Goal: Navigation & Orientation: Find specific page/section

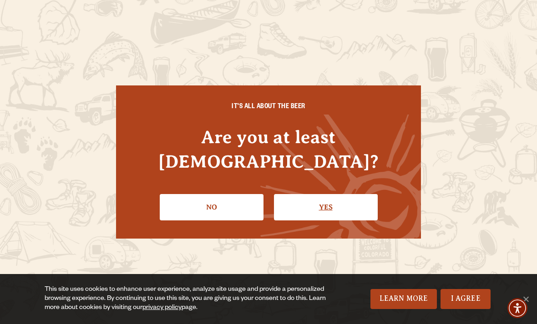
click at [329, 196] on link "Yes" at bounding box center [326, 207] width 104 height 26
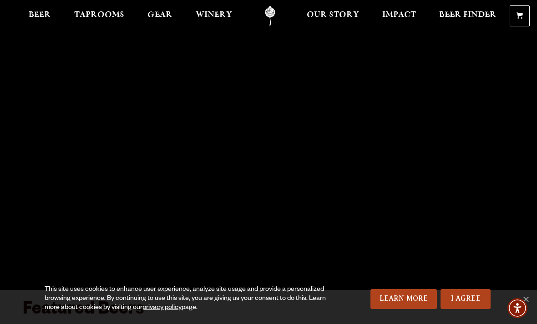
scroll to position [13, 0]
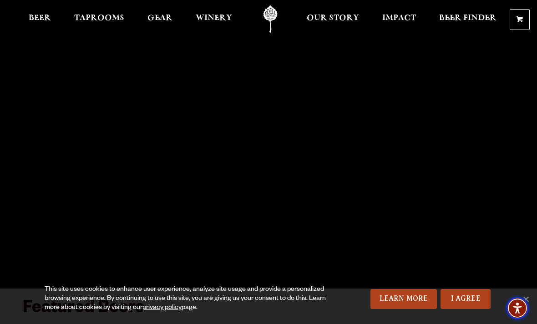
click at [529, 323] on span "Accessibility Menu" at bounding box center [517, 309] width 32 height 32
click at [457, 309] on link "I Agree" at bounding box center [465, 299] width 50 height 20
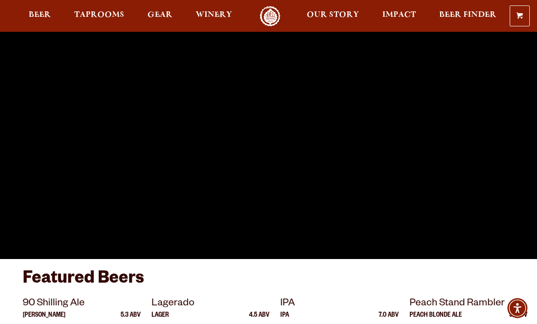
scroll to position [0, 0]
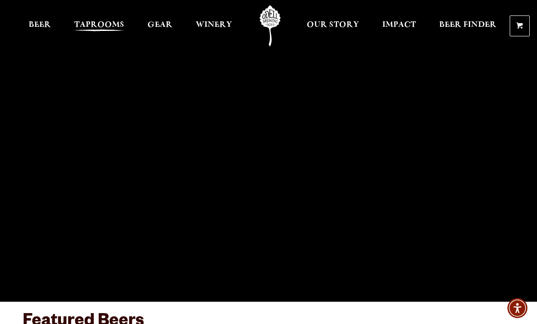
click at [95, 26] on span "Taprooms" at bounding box center [99, 24] width 50 height 7
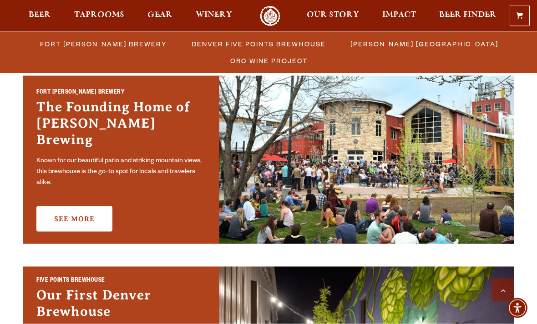
scroll to position [284, 0]
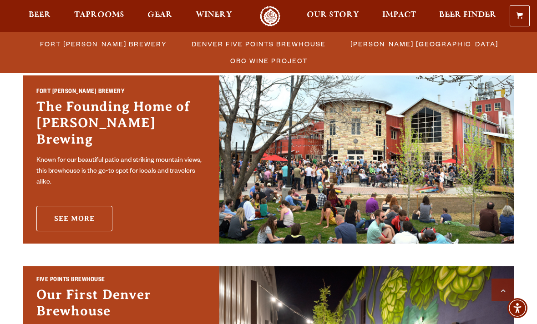
click at [64, 217] on link "See More" at bounding box center [74, 218] width 76 height 25
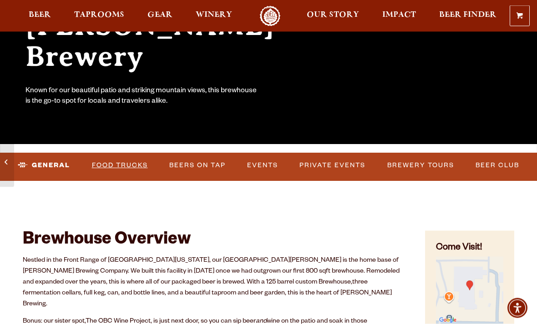
click at [122, 168] on link "Food Trucks" at bounding box center [119, 166] width 63 height 21
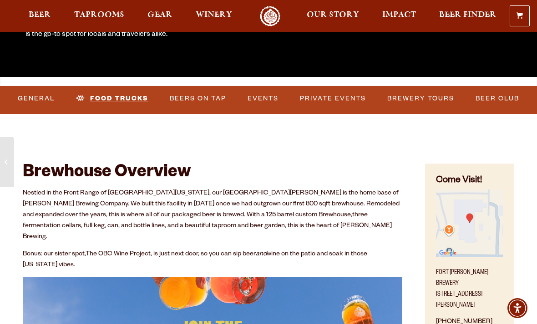
scroll to position [217, 0]
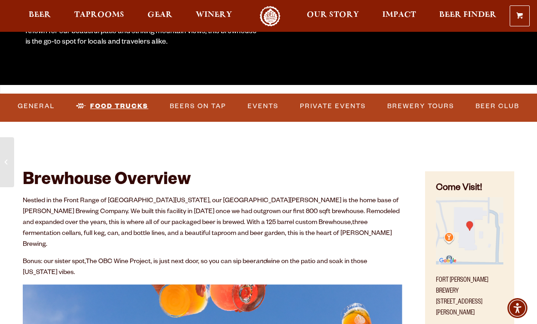
click at [132, 106] on link "Food Trucks" at bounding box center [112, 106] width 80 height 21
click at [201, 107] on link "Beers on Tap" at bounding box center [198, 106] width 64 height 21
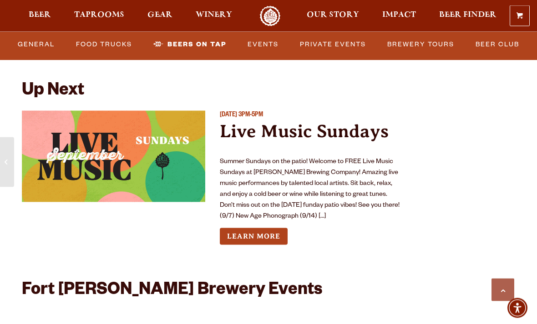
scroll to position [3362, 0]
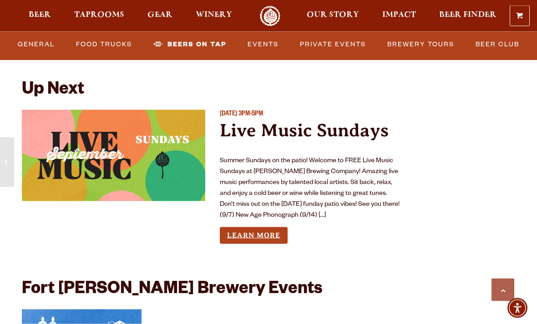
click at [261, 228] on link "Learn More" at bounding box center [254, 236] width 68 height 17
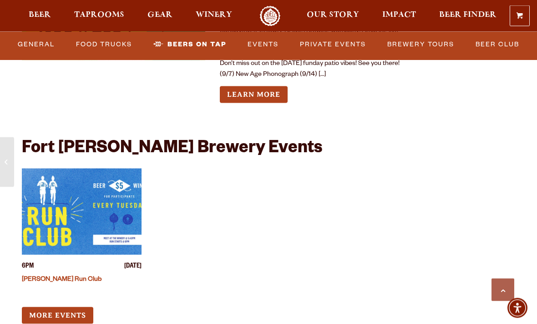
scroll to position [3503, 0]
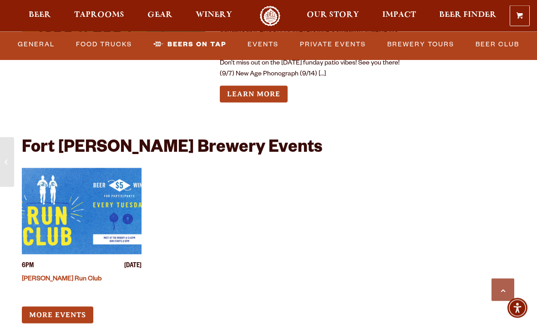
click at [101, 184] on img "View event details" at bounding box center [82, 211] width 120 height 86
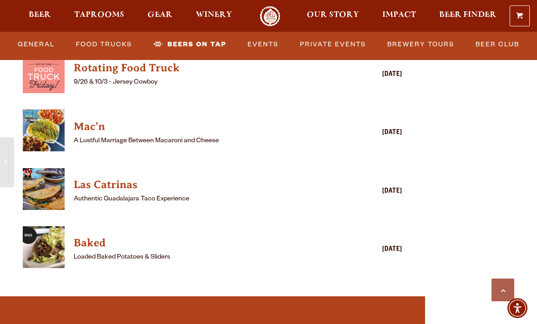
scroll to position [2505, 0]
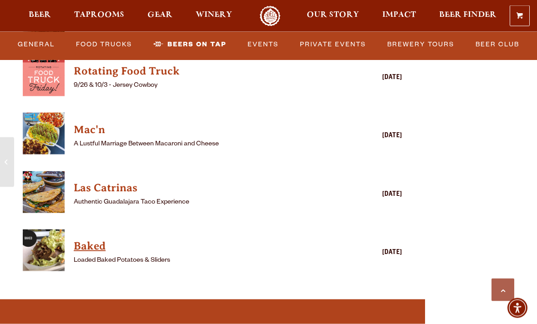
click at [93, 239] on h4 "Baked" at bounding box center [199, 246] width 251 height 15
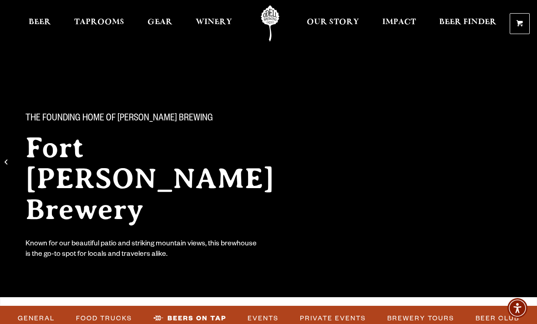
scroll to position [4, 0]
